Goal: Complete application form

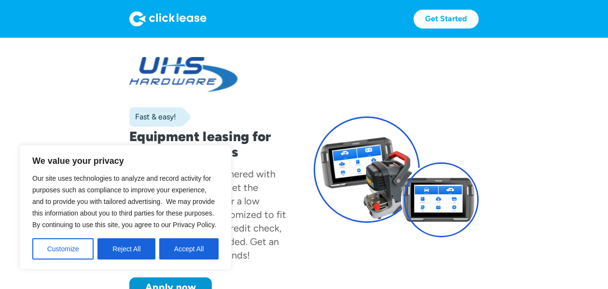
scroll to position [6, 0]
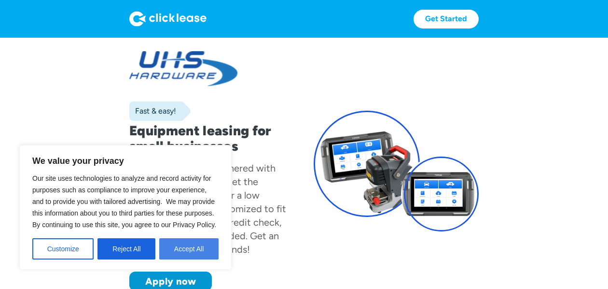
click at [195, 250] on button "Accept All" at bounding box center [188, 248] width 59 height 21
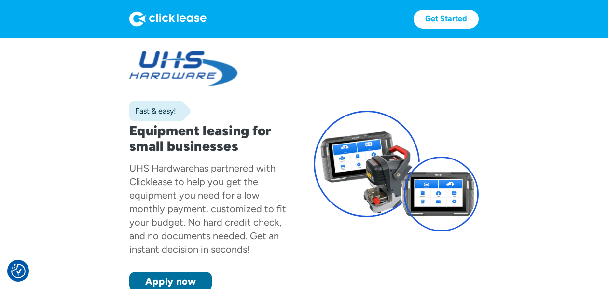
click at [181, 277] on link "Apply now" at bounding box center [170, 280] width 83 height 19
